Goal: Information Seeking & Learning: Learn about a topic

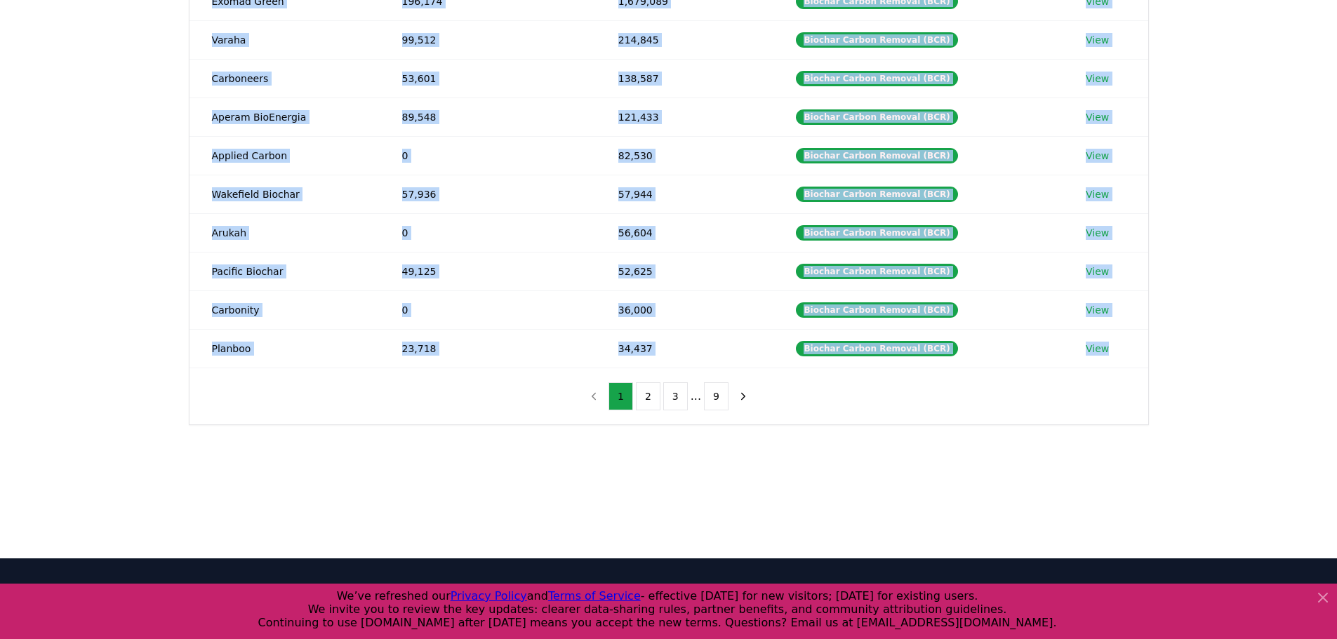
scroll to position [211, 0]
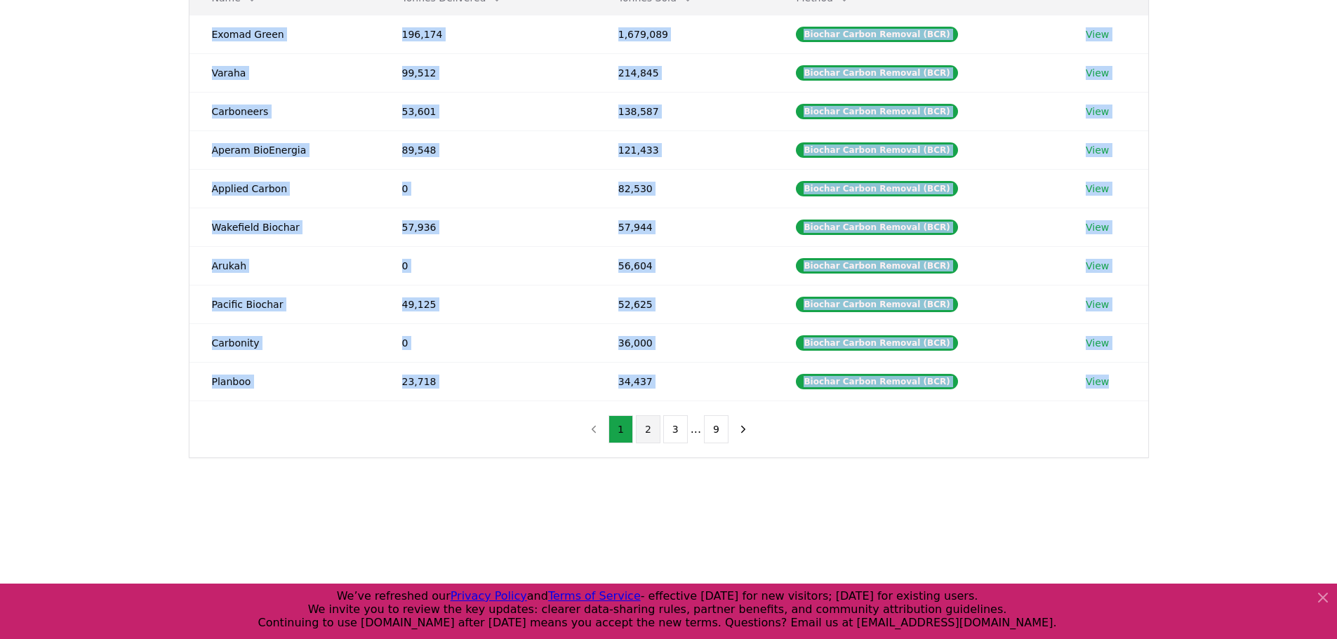
click at [643, 435] on button "2" at bounding box center [648, 429] width 25 height 28
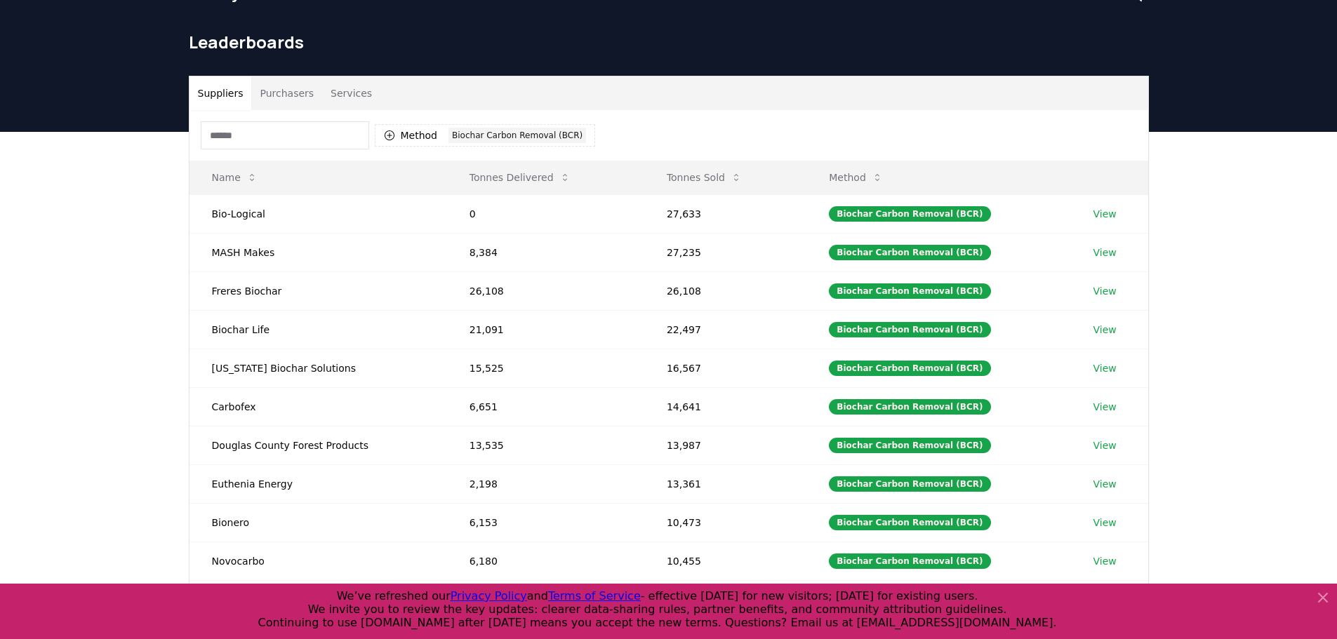
scroll to position [351, 0]
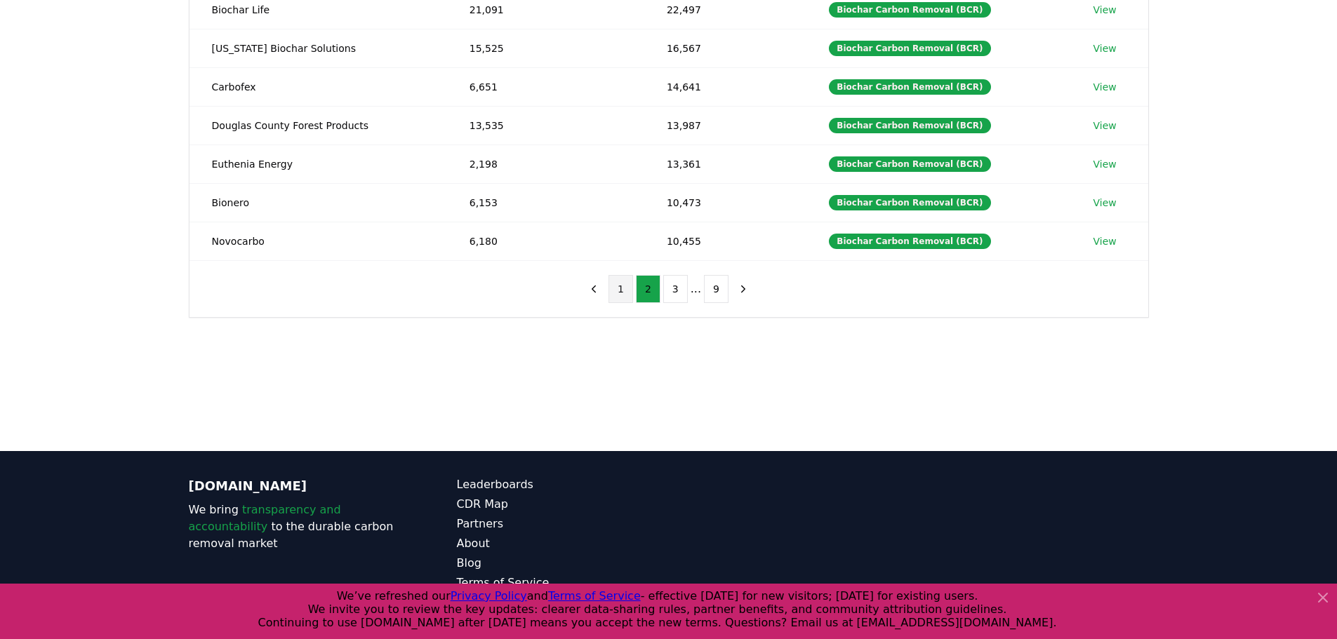
click at [632, 293] on button "1" at bounding box center [620, 289] width 25 height 28
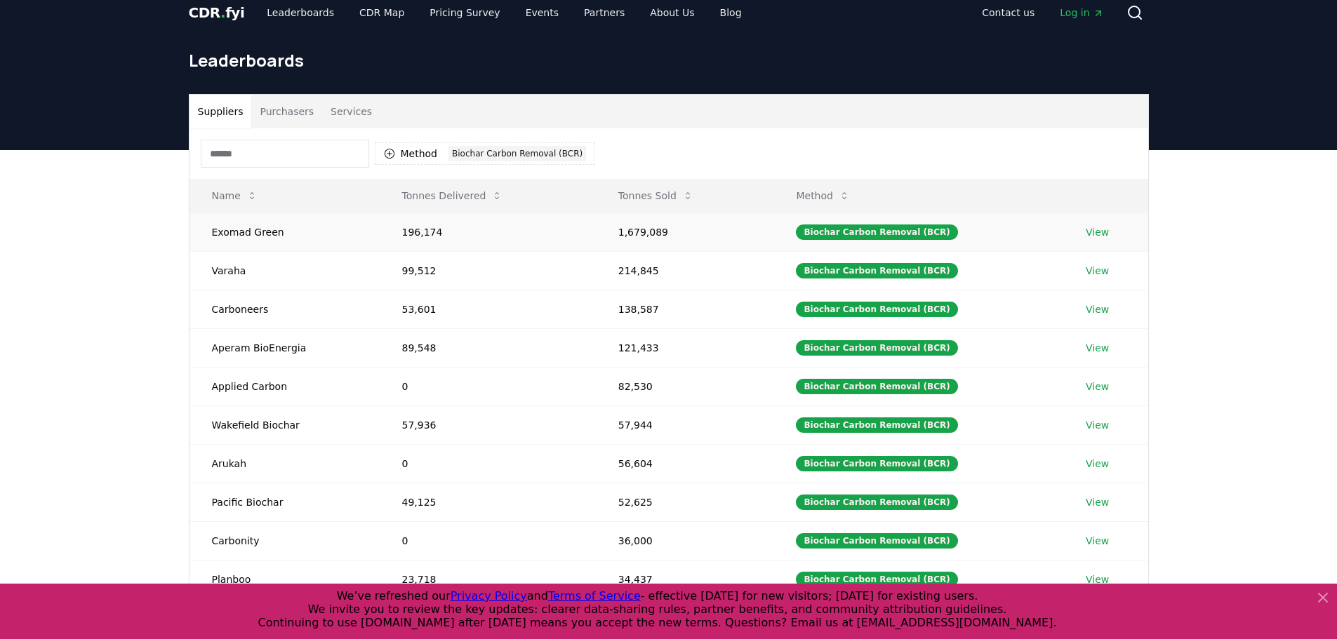
scroll to position [0, 0]
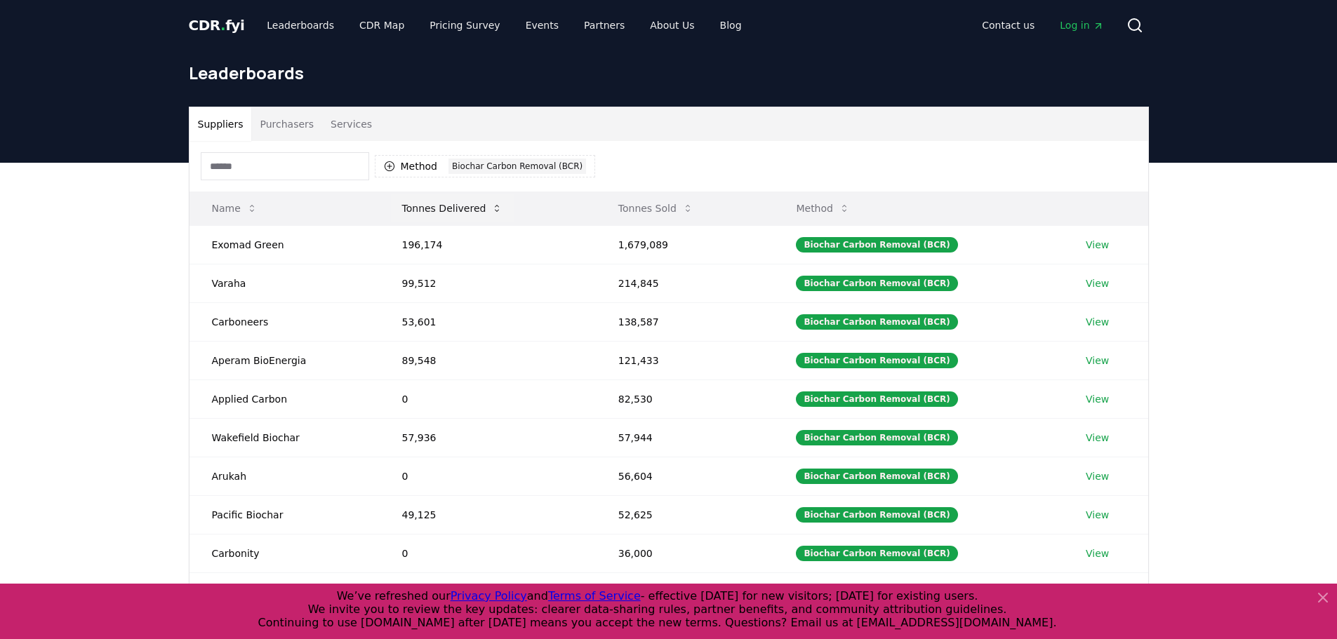
click at [482, 211] on button "Tonnes Delivered" at bounding box center [452, 208] width 123 height 28
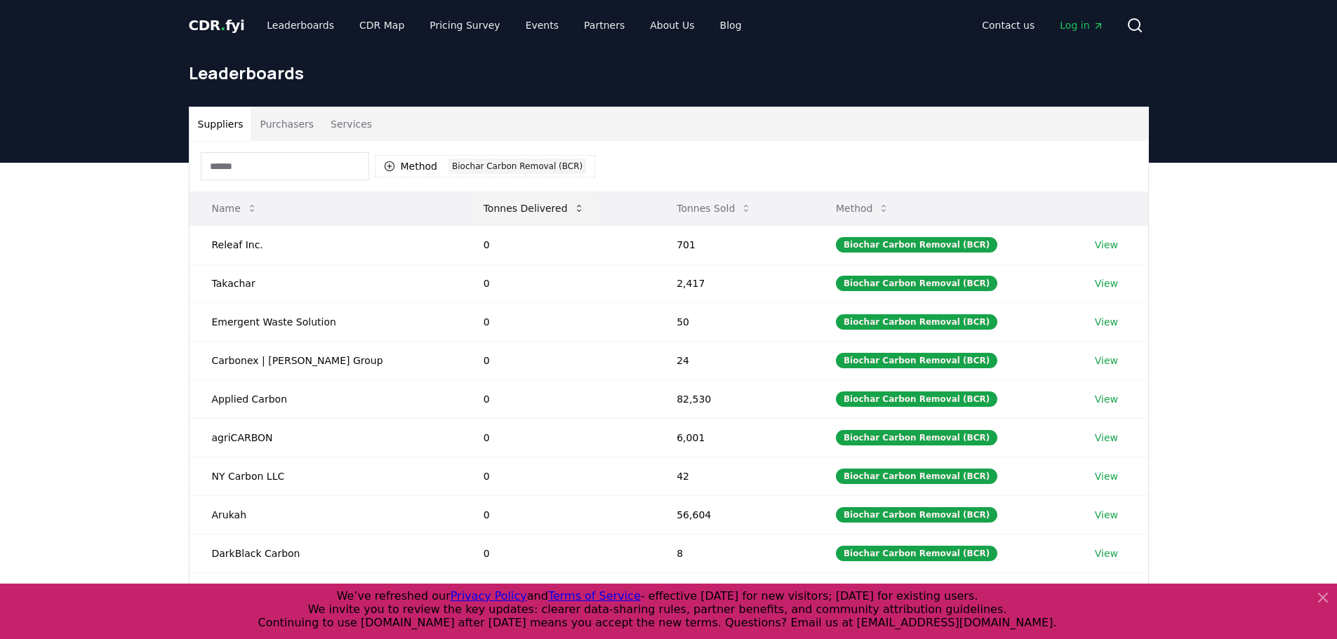
click at [498, 213] on button "Tonnes Delivered" at bounding box center [533, 208] width 123 height 28
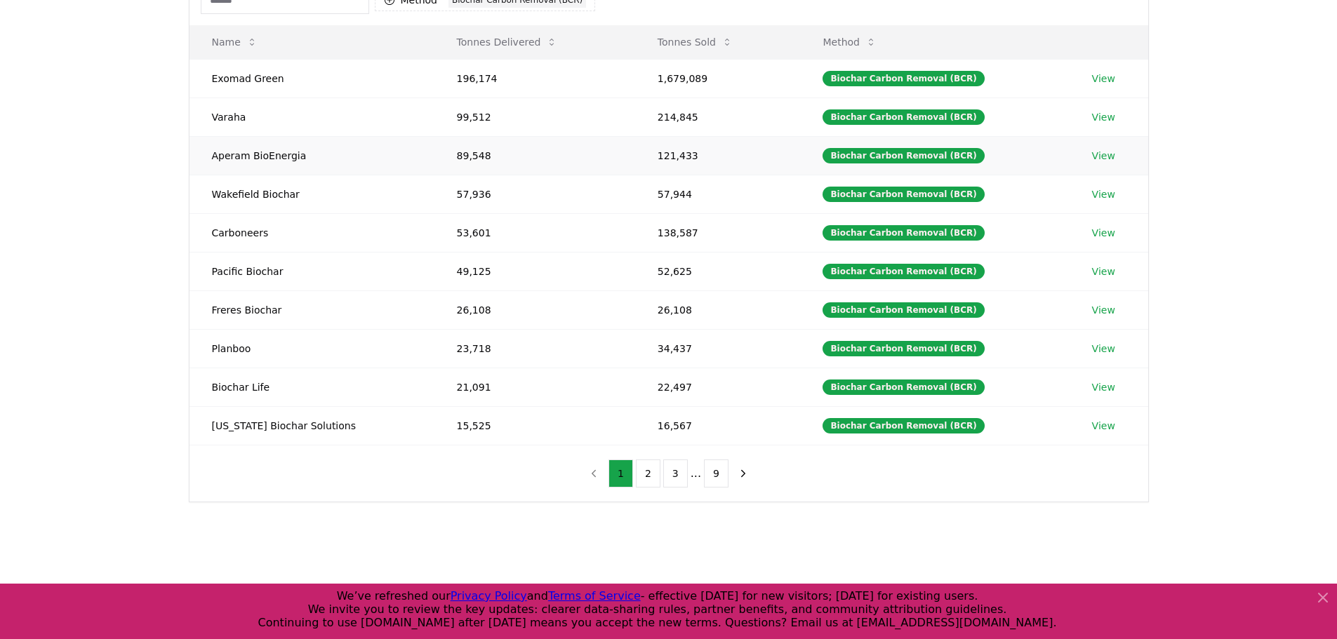
scroll to position [70, 0]
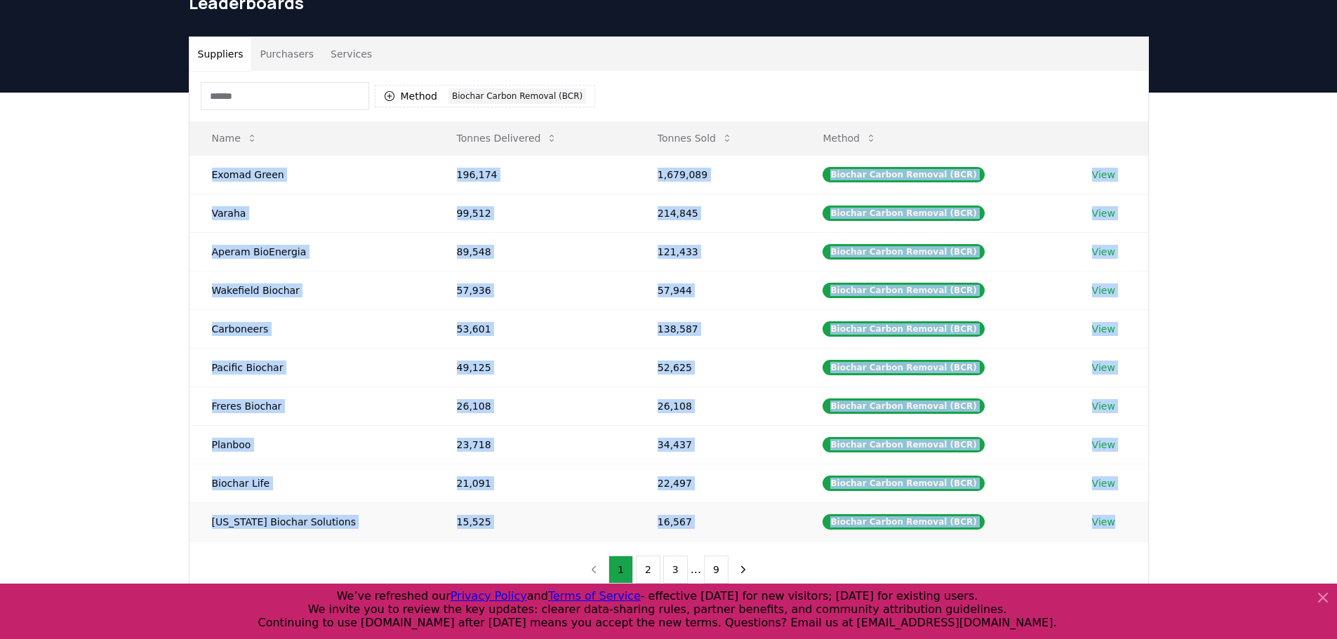
drag, startPoint x: 206, startPoint y: 175, endPoint x: 1133, endPoint y: 528, distance: 991.9
click at [1133, 528] on tbody "Exomad Green 196,174 1,679,089 Biochar Carbon Removal (BCR) View Varaha 99,512 …" at bounding box center [668, 348] width 959 height 386
copy tbody "Exomad Green 196,174 1,679,089 Biochar Carbon Removal (BCR) View Varaha 99,512 …"
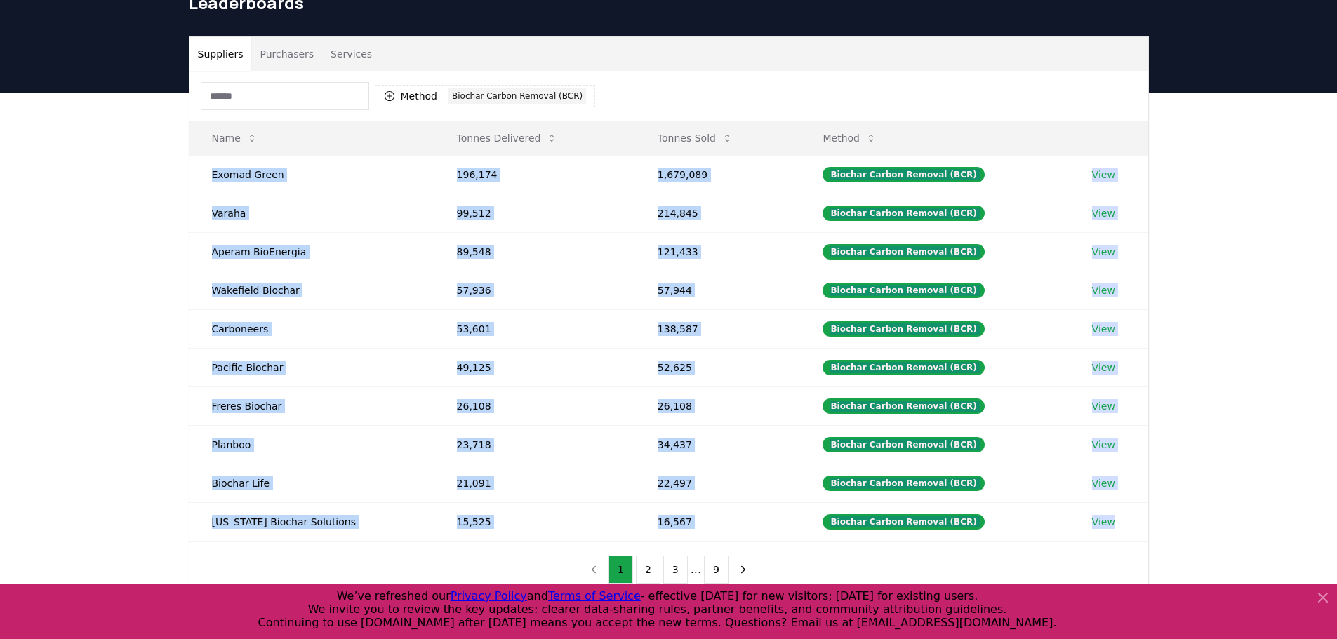
click at [1294, 403] on div "Suppliers Purchasers Services Method 1 Biochar Carbon Removal (BCR) Name Tonnes…" at bounding box center [668, 374] width 1337 height 562
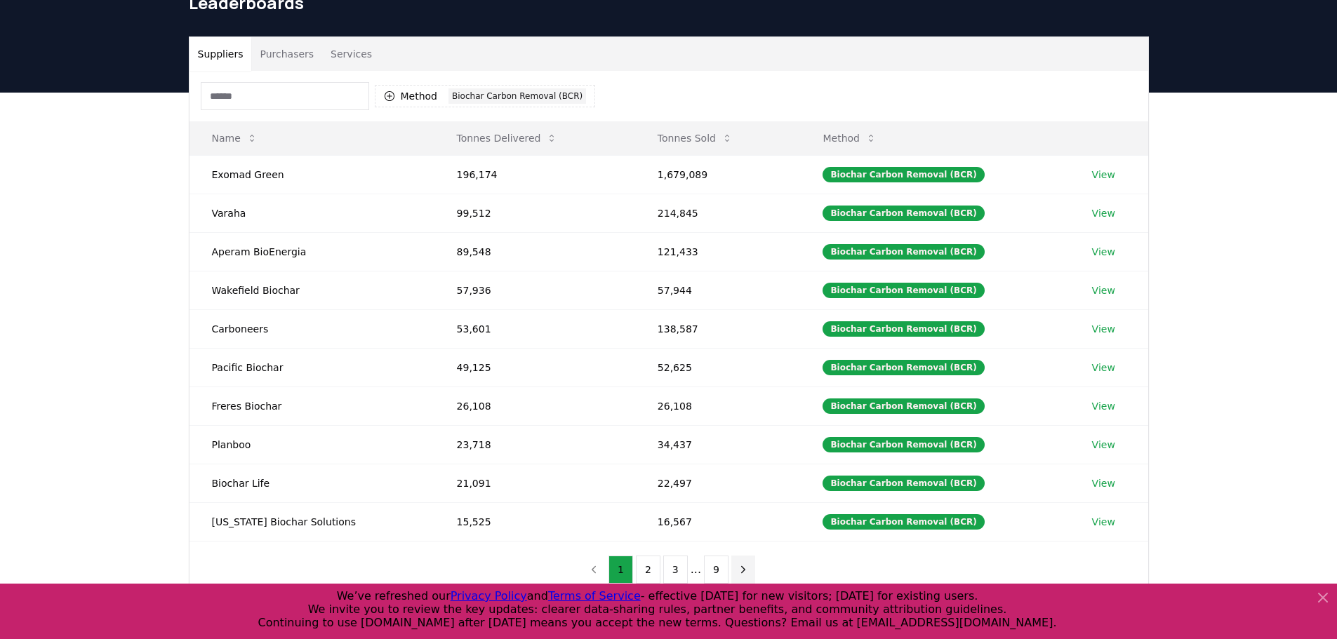
click at [749, 568] on button "next page" at bounding box center [743, 570] width 24 height 28
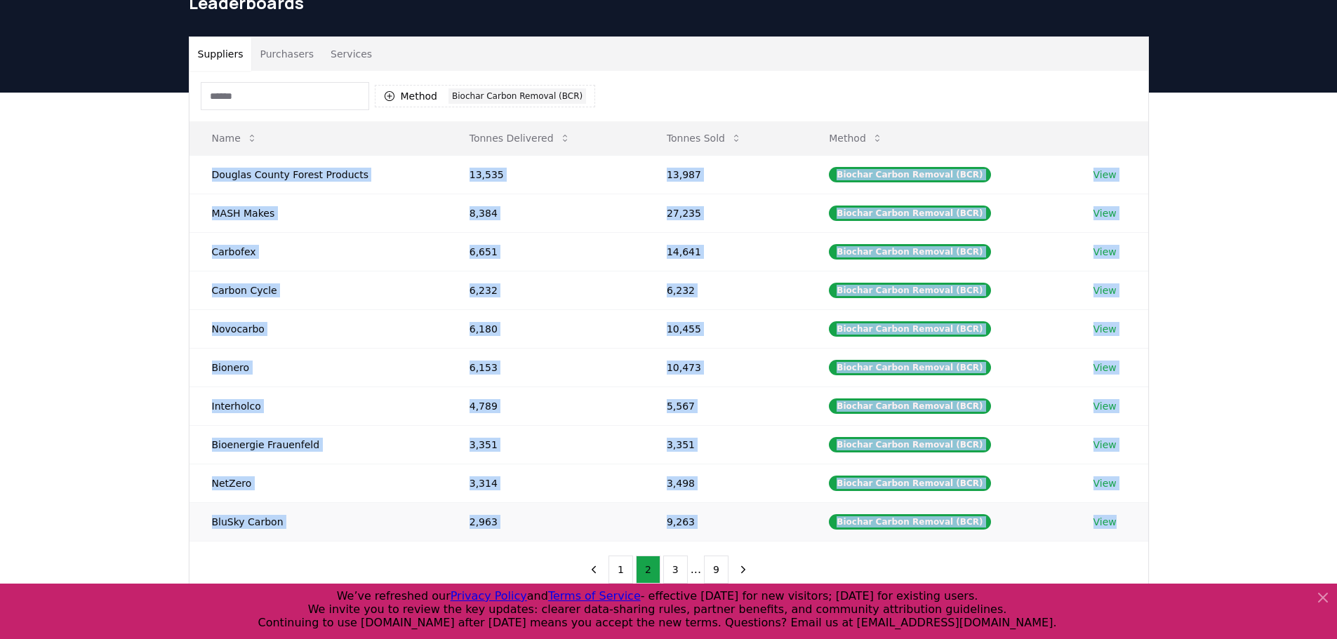
drag, startPoint x: 213, startPoint y: 174, endPoint x: 1122, endPoint y: 522, distance: 973.7
click at [1122, 522] on tbody "Douglas County Forest Products 13,535 13,987 Biochar Carbon Removal (BCR) View …" at bounding box center [668, 348] width 959 height 386
copy tbody "Douglas County Forest Products 13,535 13,987 Biochar Carbon Removal (BCR) View …"
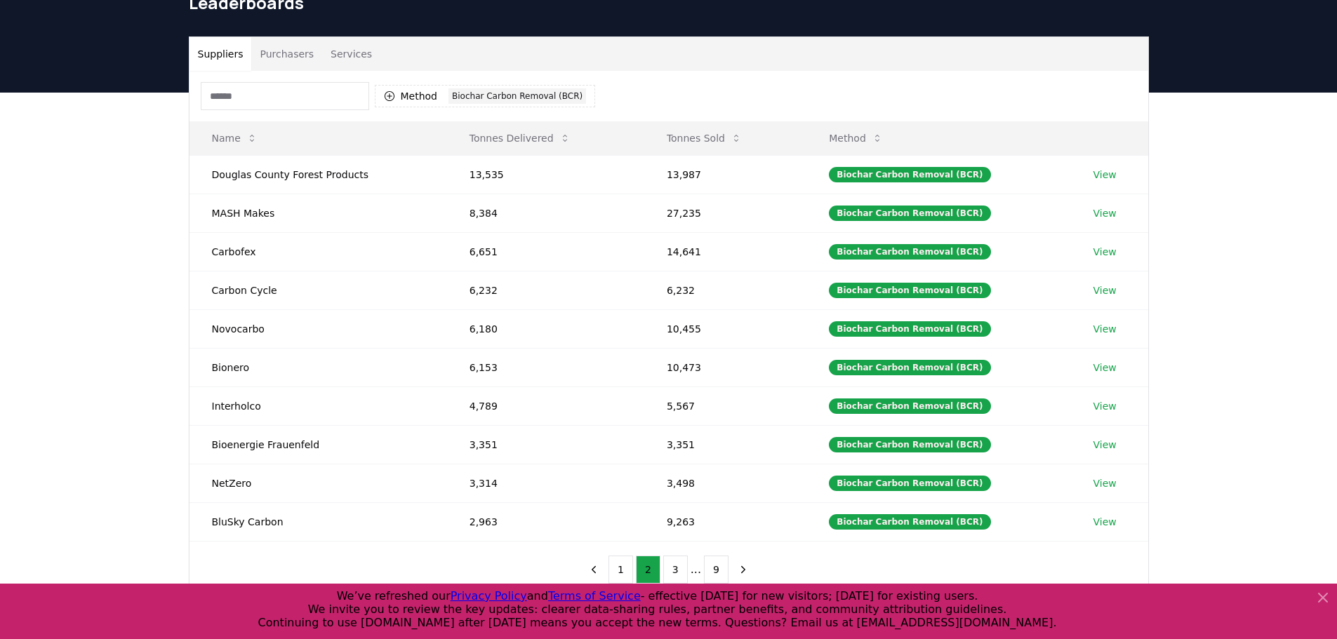
click at [1266, 269] on div "Suppliers Purchasers Services Method 1 Biochar Carbon Removal (BCR) Name Tonnes…" at bounding box center [668, 374] width 1337 height 562
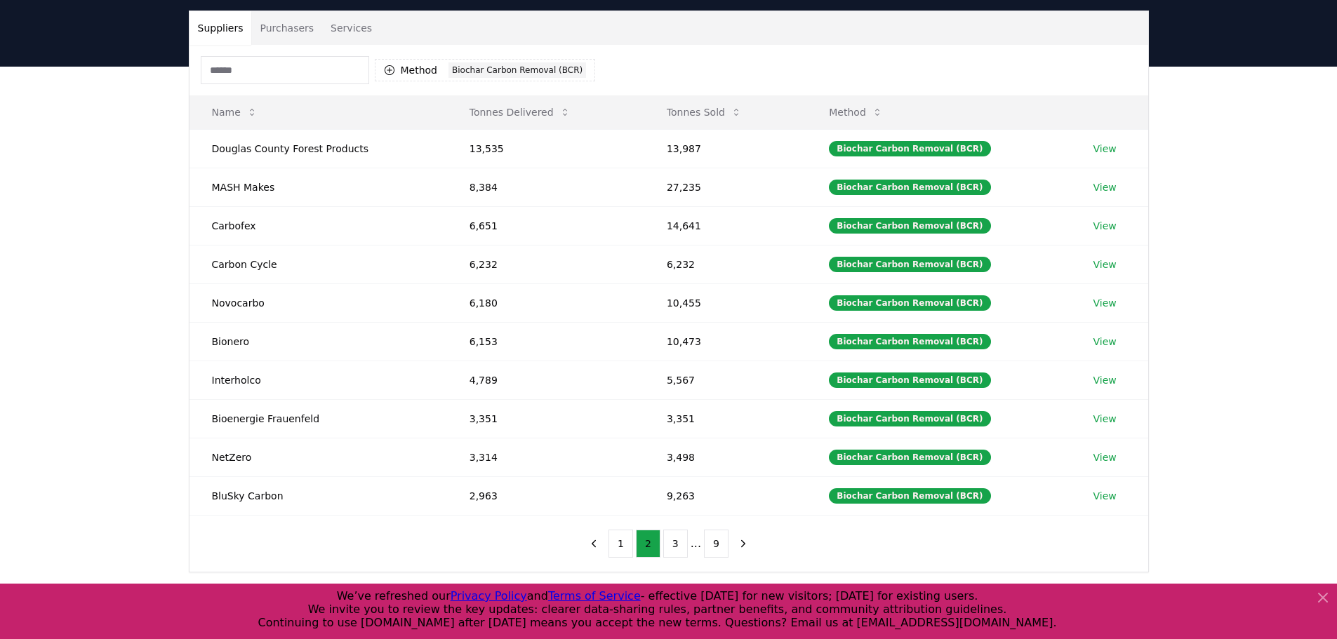
scroll to position [140, 0]
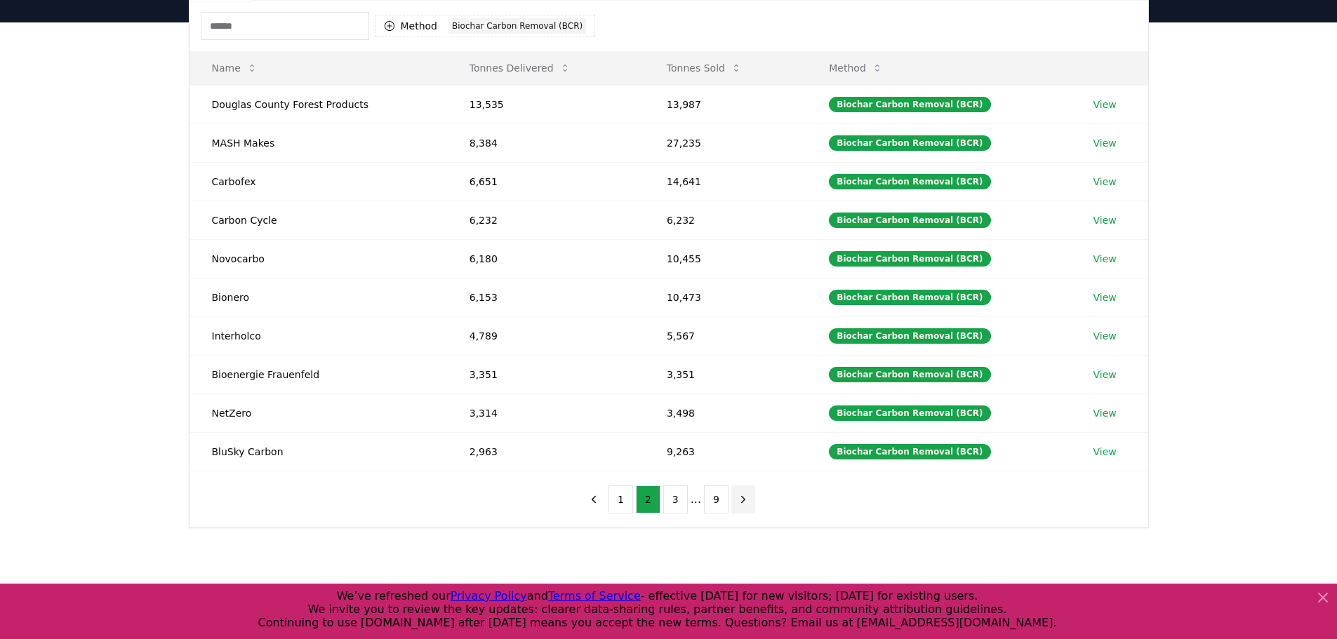
click at [742, 500] on icon "next page" at bounding box center [743, 499] width 13 height 13
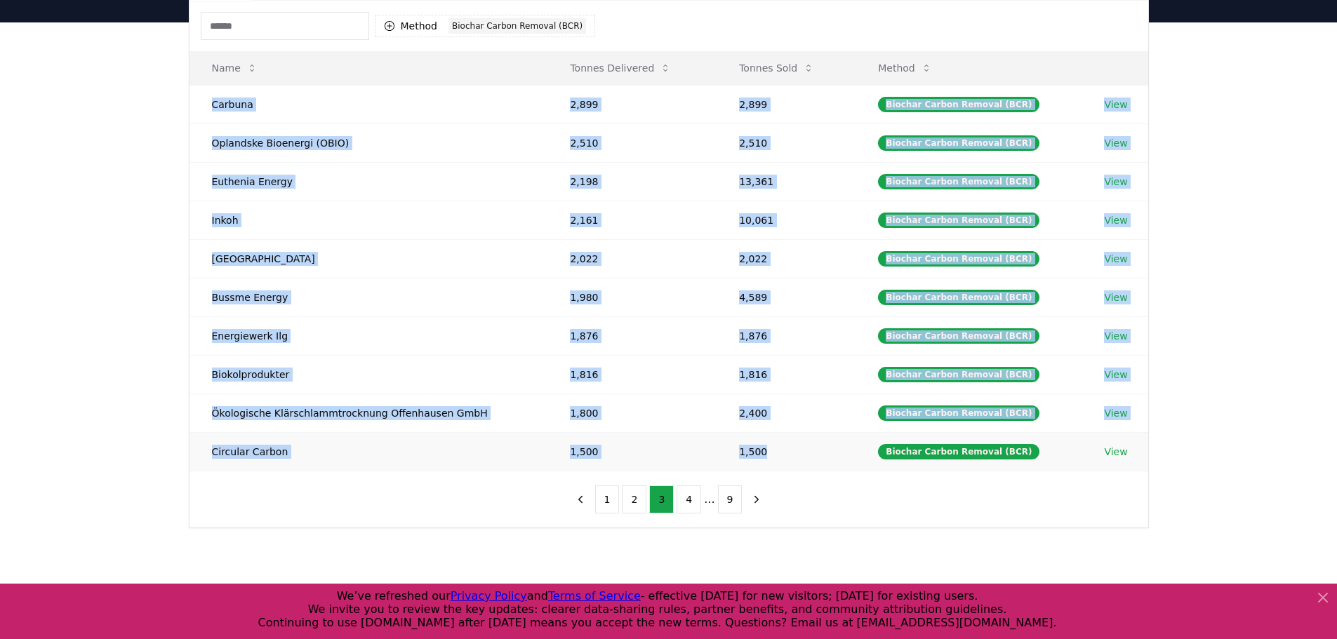
drag, startPoint x: 213, startPoint y: 106, endPoint x: 822, endPoint y: 453, distance: 701.1
click at [822, 453] on tbody "Carbuna 2,899 2,899 Biochar Carbon Removal (BCR) View Oplandske Bioenergi (OBIO…" at bounding box center [668, 278] width 959 height 386
copy tbody "Carbuna 2,899 2,899 Biochar Carbon Removal (BCR) View Oplandske Bioenergi (OBIO…"
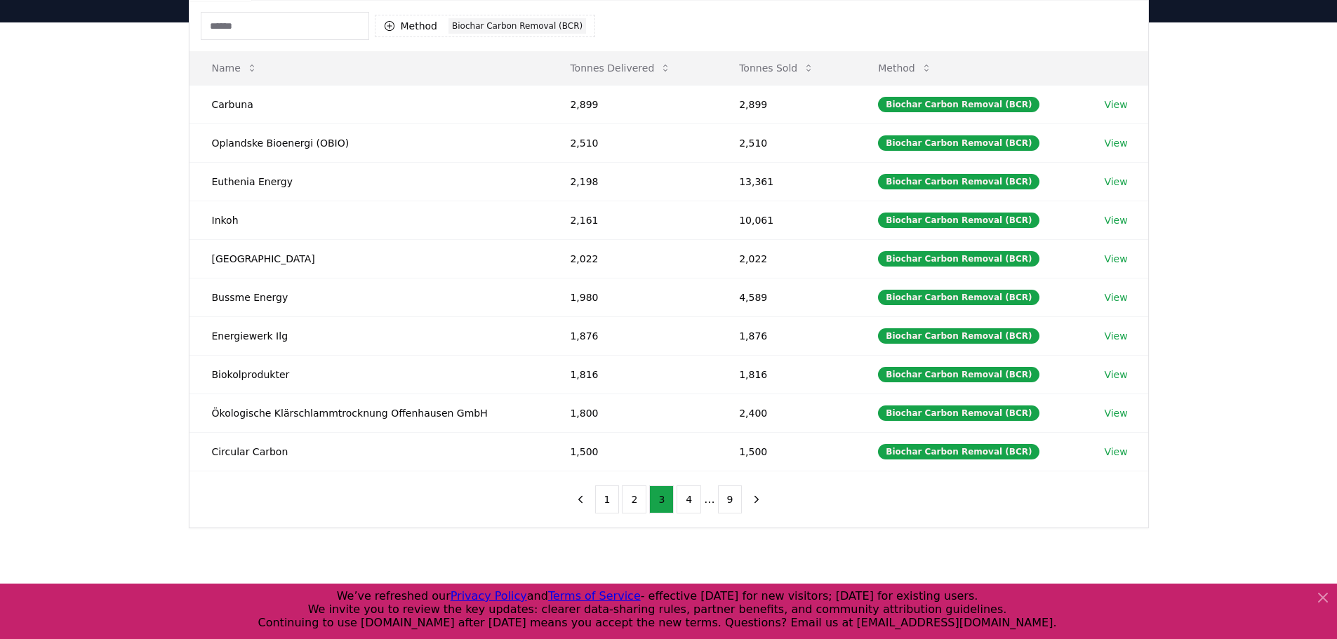
click at [728, 523] on div "1 2 3 4 ... 9" at bounding box center [668, 500] width 229 height 56
click at [695, 501] on button "4" at bounding box center [688, 500] width 25 height 28
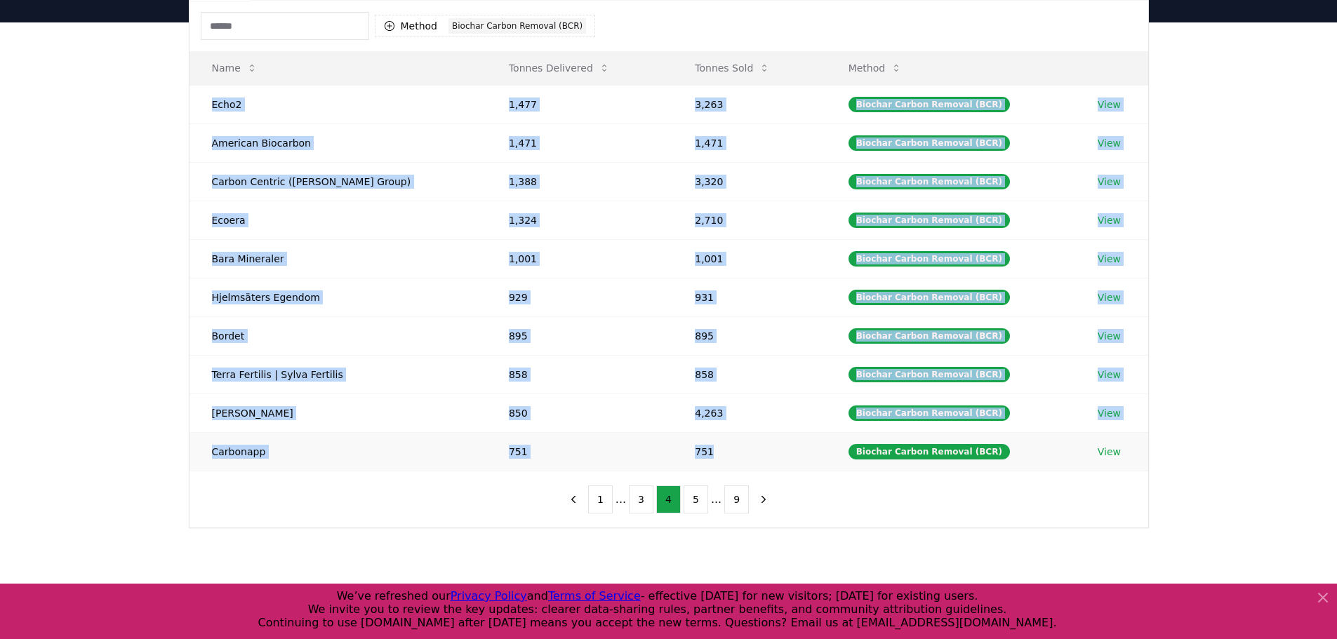
drag, startPoint x: 212, startPoint y: 106, endPoint x: 716, endPoint y: 456, distance: 613.5
click at [716, 456] on tbody "Echo2 1,477 3,263 Biochar Carbon Removal (BCR) View American Biocarbon 1,471 1,…" at bounding box center [668, 278] width 959 height 386
copy tbody "Echo2 1,477 3,263 Biochar Carbon Removal (BCR) View American Biocarbon 1,471 1,…"
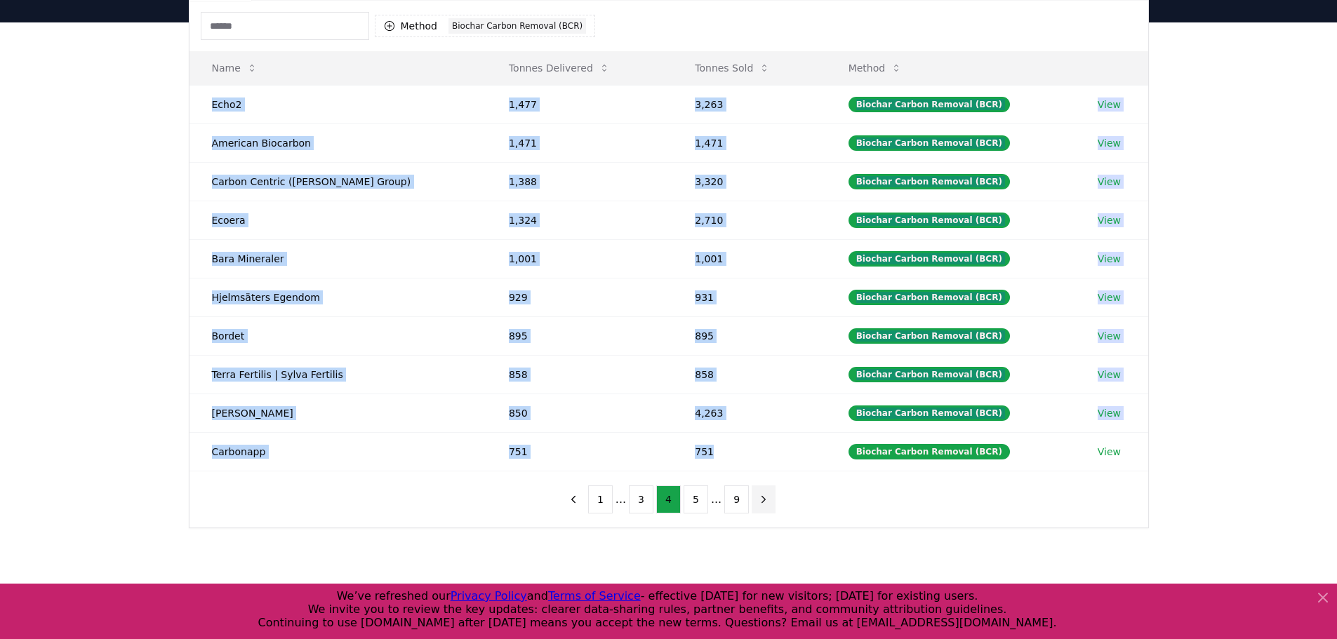
click at [759, 495] on icon "next page" at bounding box center [763, 499] width 13 height 13
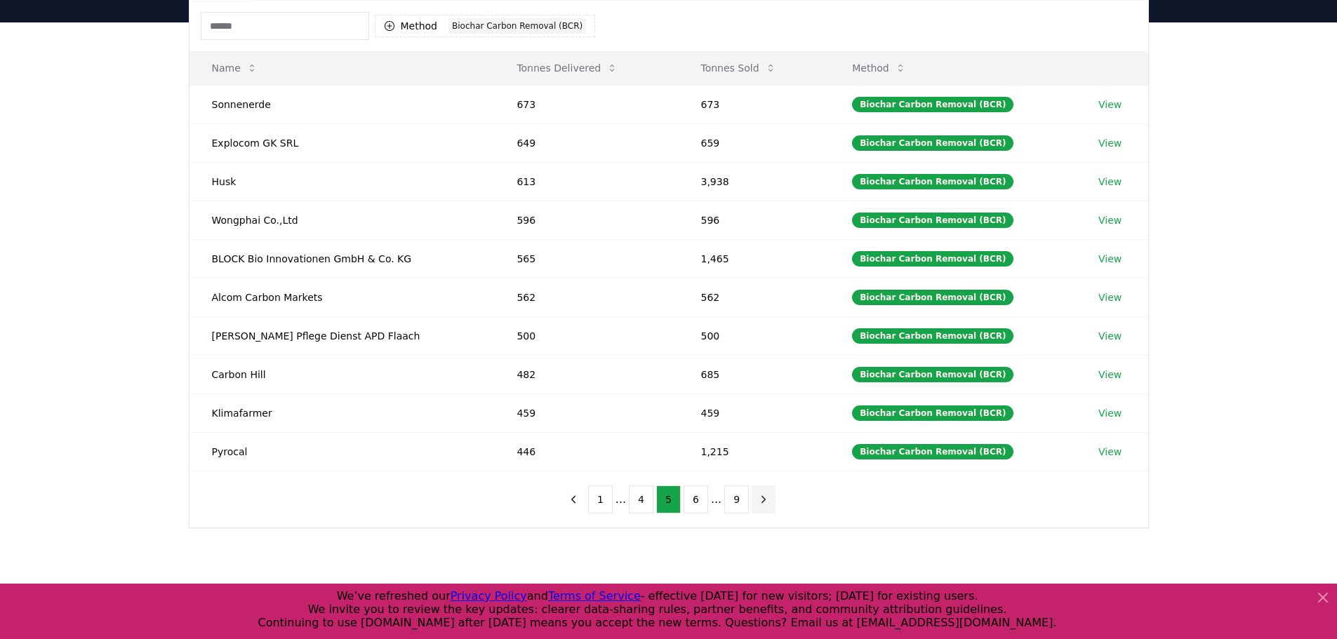
click at [760, 495] on icon "next page" at bounding box center [763, 499] width 13 height 13
